Goal: Download file/media

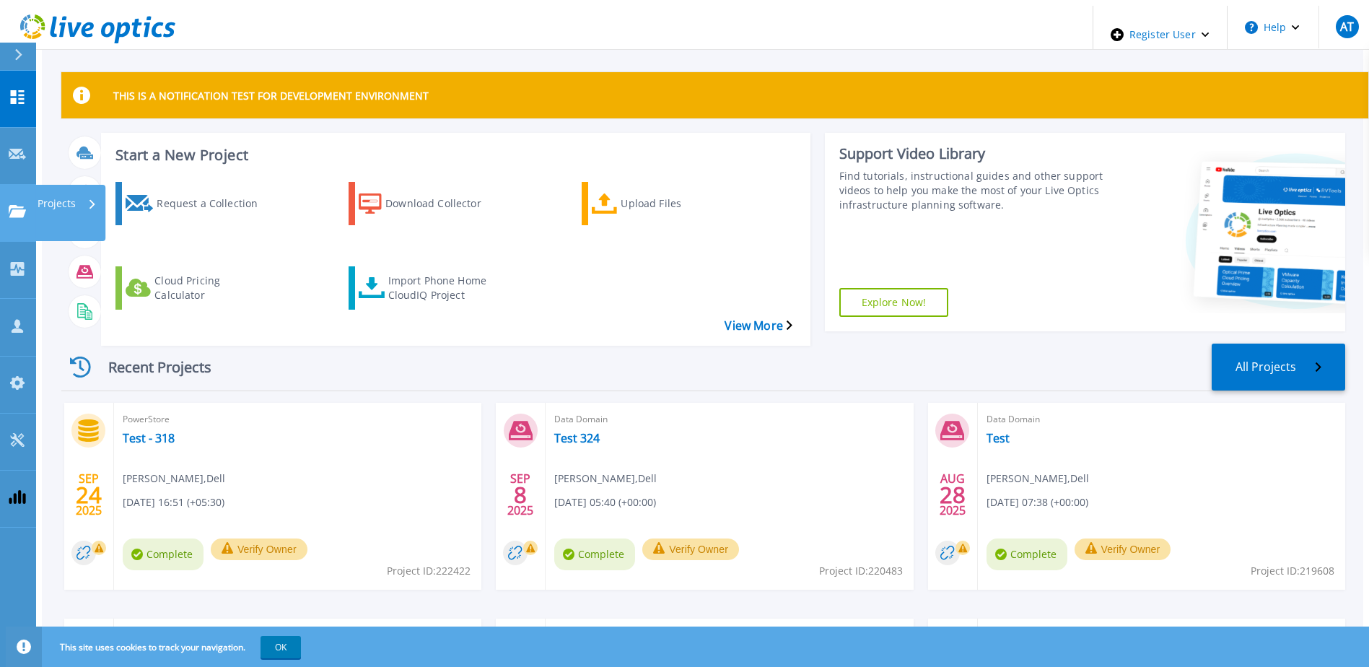
click at [20, 205] on icon at bounding box center [17, 211] width 17 height 12
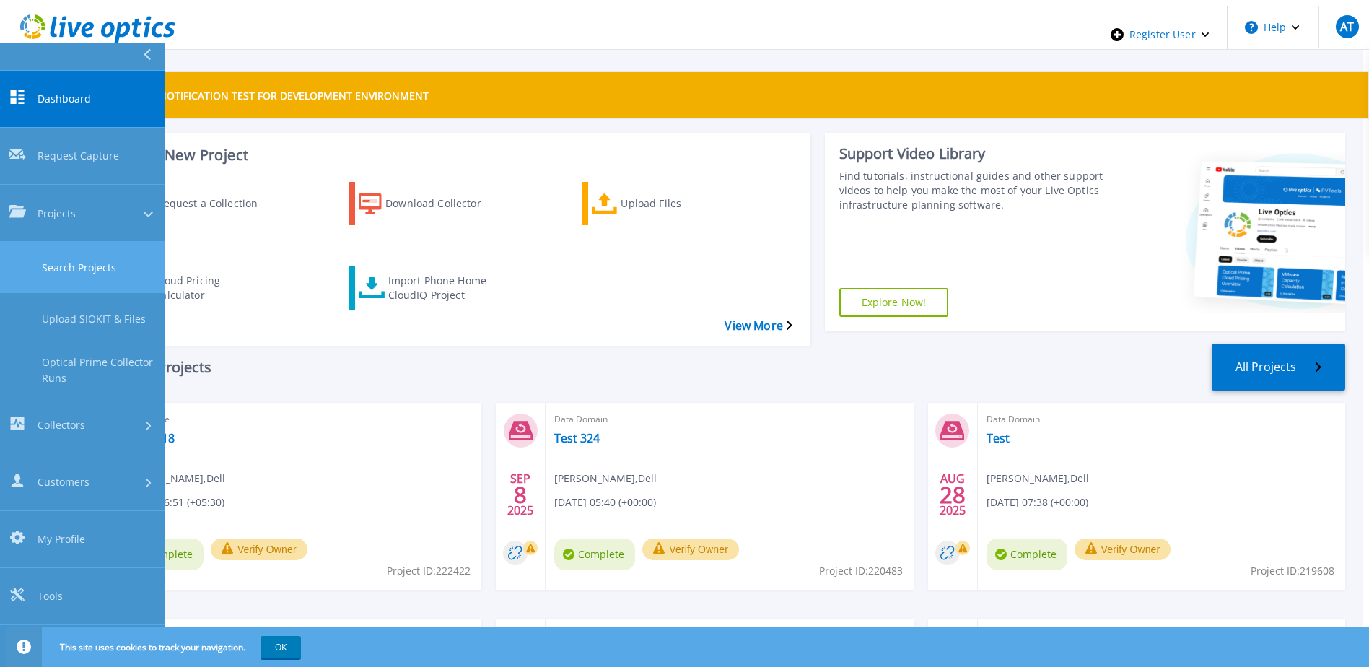
click at [93, 242] on link "Search Projects" at bounding box center [82, 267] width 165 height 51
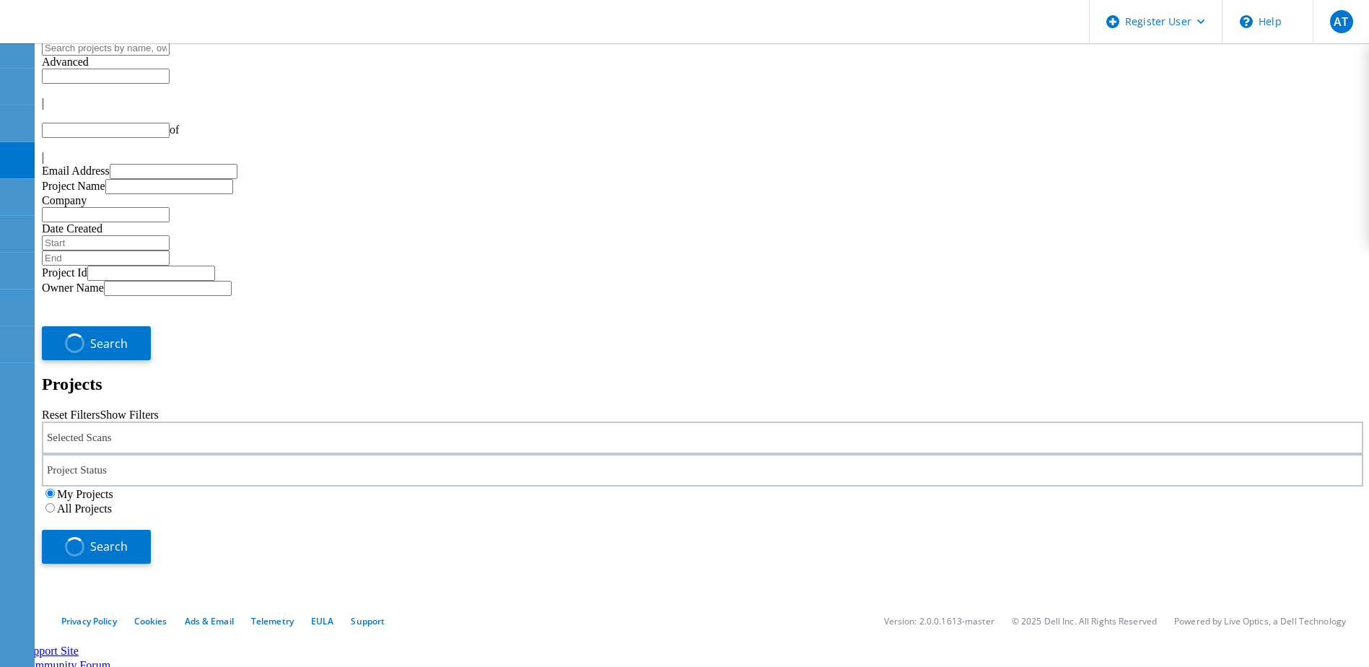
type input "1"
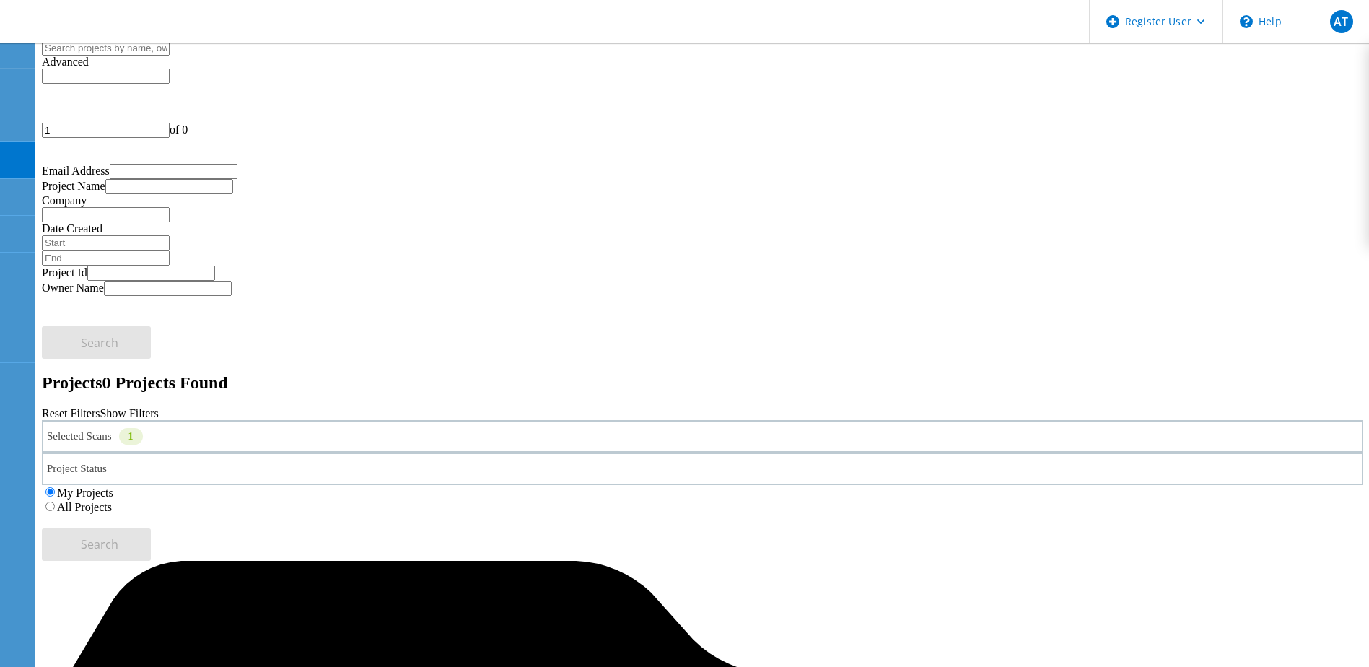
click at [112, 501] on label "All Projects" at bounding box center [84, 507] width 55 height 12
click at [55, 502] on input "All Projects" at bounding box center [49, 506] width 9 height 9
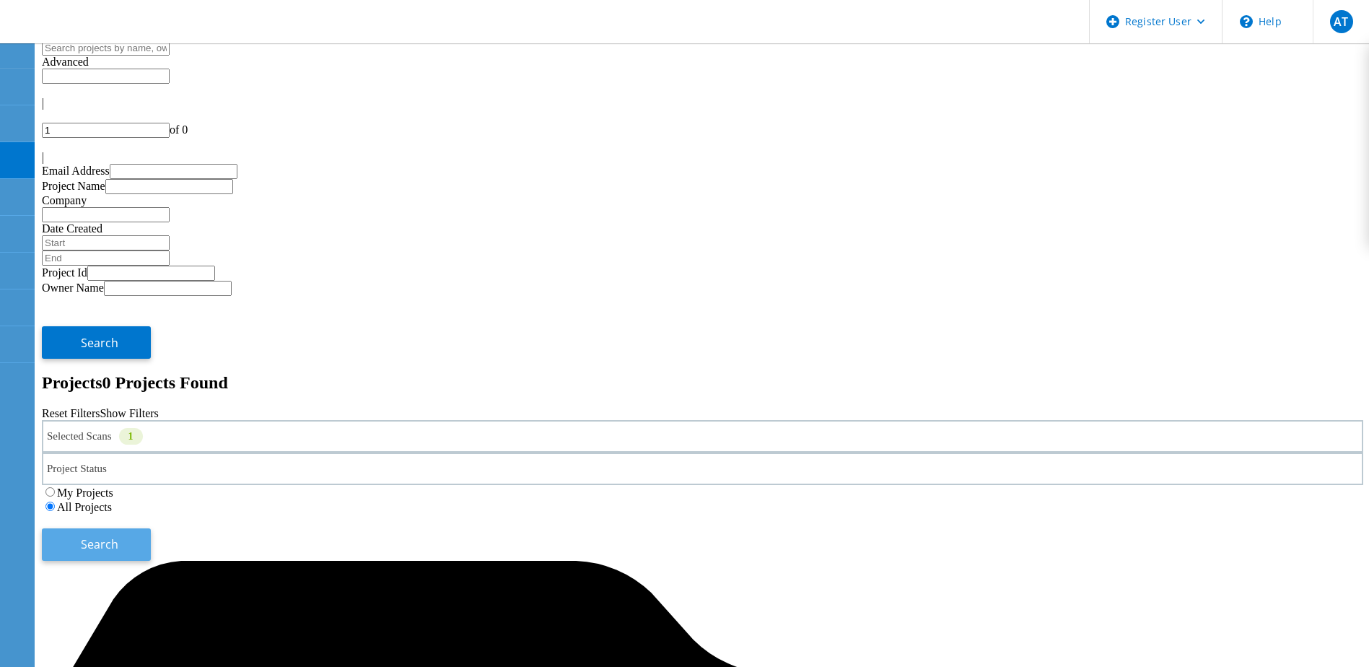
click at [151, 528] on button "Search" at bounding box center [96, 544] width 109 height 32
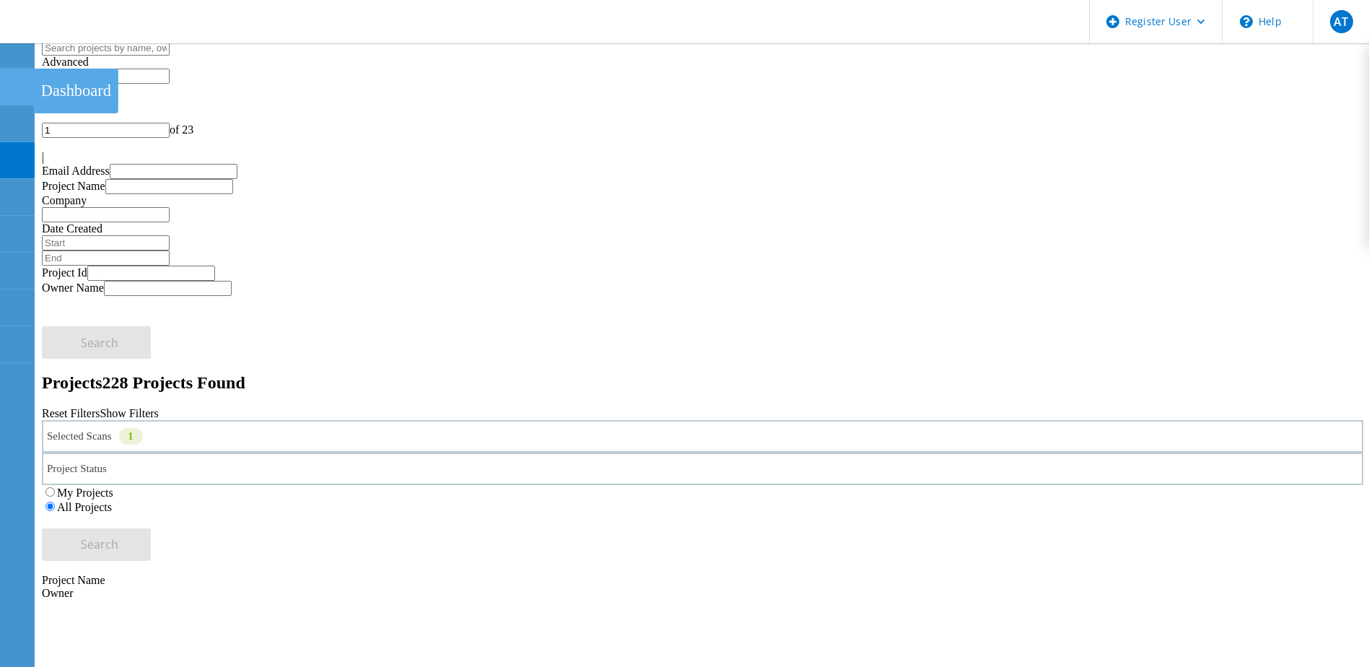
click at [11, 84] on icon at bounding box center [16, 87] width 17 height 14
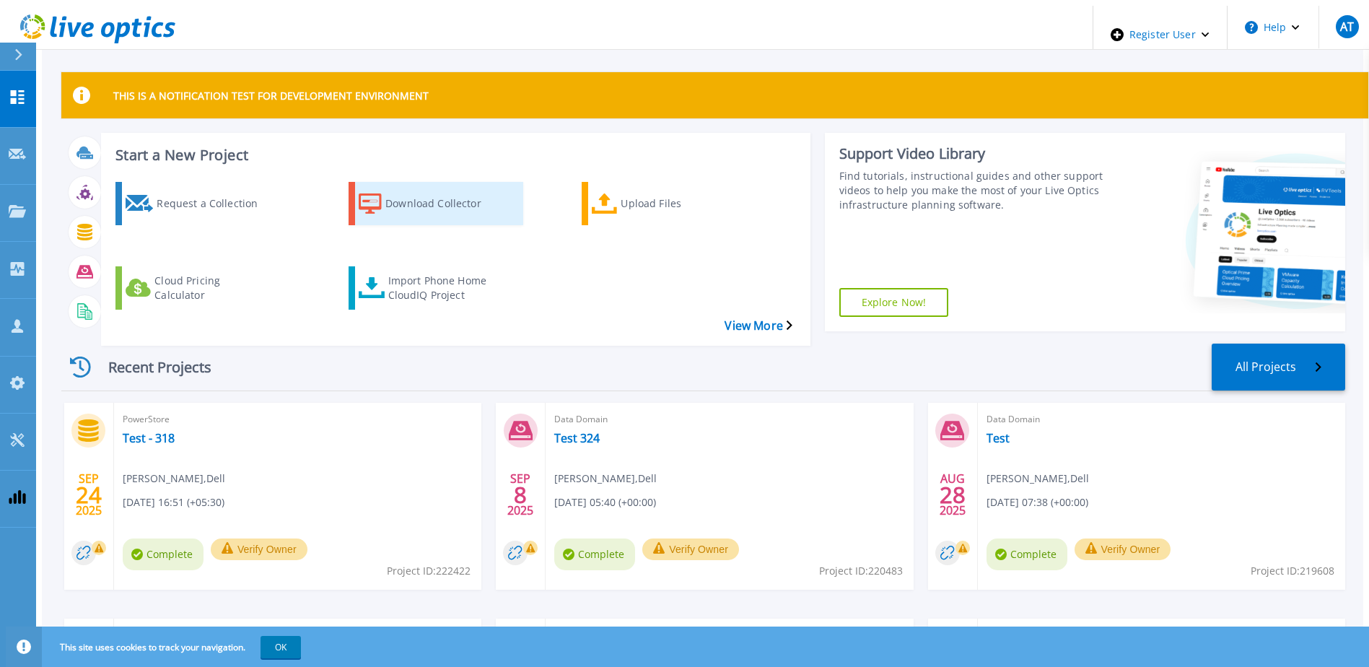
click at [412, 188] on div "Download Collector" at bounding box center [442, 204] width 115 height 36
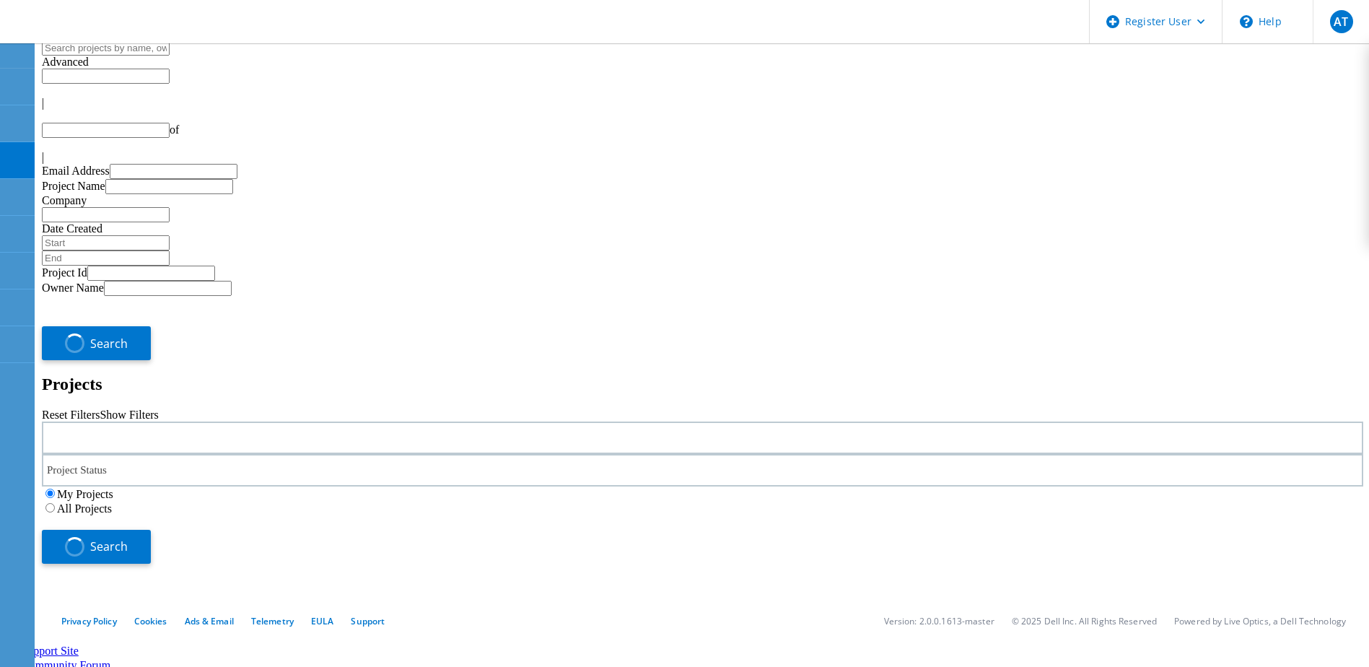
type input "1"
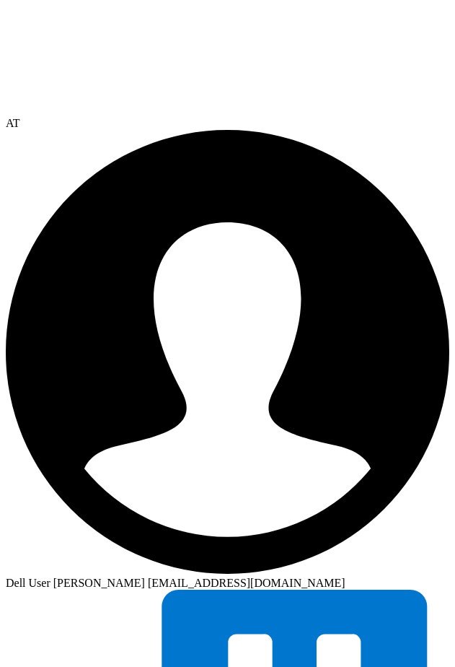
drag, startPoint x: 117, startPoint y: 73, endPoint x: 395, endPoint y: 73, distance: 277.9
copy section "Download Collector"
